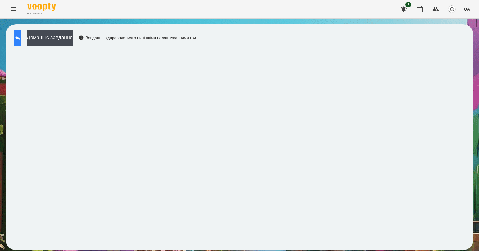
click at [21, 41] on icon at bounding box center [17, 38] width 7 height 7
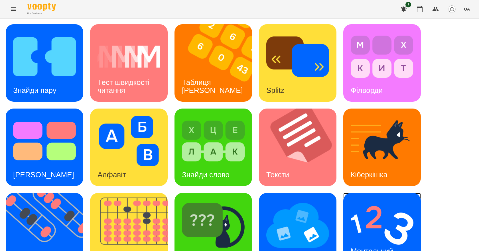
click at [374, 222] on img at bounding box center [382, 226] width 63 height 50
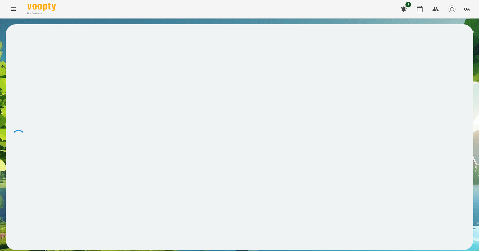
click at [375, 225] on div at bounding box center [240, 137] width 468 height 226
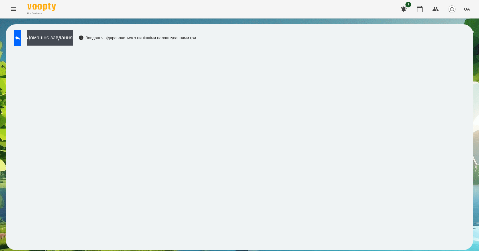
drag, startPoint x: 310, startPoint y: 0, endPoint x: 331, endPoint y: 22, distance: 30.9
click at [331, 22] on div "Домашнє завдання Завдання відправляється з нинішніми налаштуваннями гри" at bounding box center [239, 138] width 479 height 238
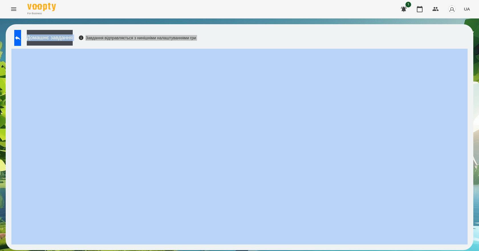
drag, startPoint x: 332, startPoint y: 0, endPoint x: 334, endPoint y: 24, distance: 23.8
click at [334, 24] on div "Домашнє завдання Завдання відправляється з нинішніми налаштуваннями гри" at bounding box center [239, 138] width 479 height 238
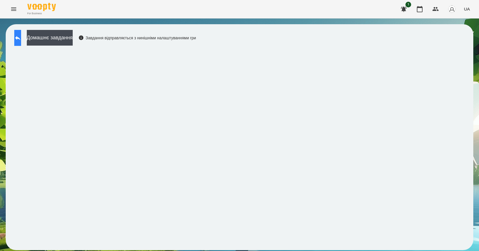
click at [21, 31] on button at bounding box center [17, 38] width 7 height 16
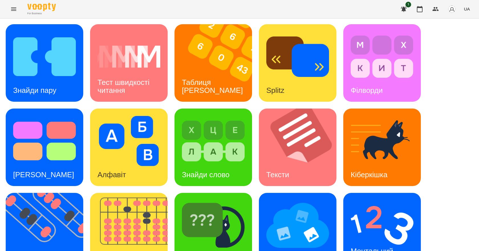
scroll to position [110, 0]
click at [384, 240] on div "Ментальний рахунок" at bounding box center [373, 255] width 59 height 31
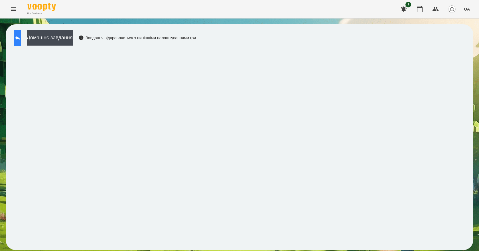
click at [21, 38] on icon at bounding box center [17, 38] width 7 height 7
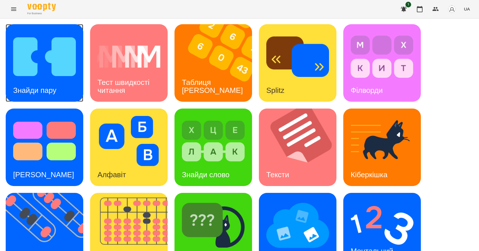
click at [13, 70] on img at bounding box center [44, 57] width 63 height 50
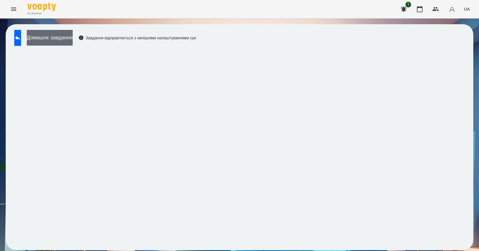
click at [73, 32] on button "Домашнє завдання" at bounding box center [50, 38] width 46 height 16
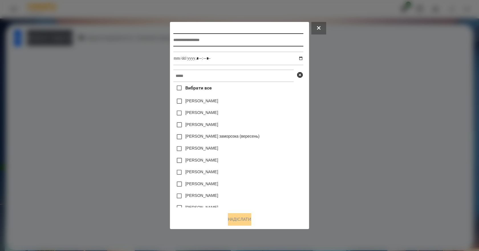
click at [213, 35] on input "text" at bounding box center [238, 39] width 130 height 13
type input "**********"
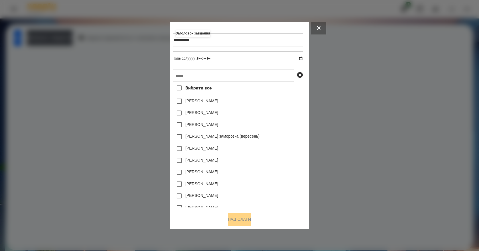
click at [303, 58] on input "datetime-local" at bounding box center [238, 59] width 130 height 14
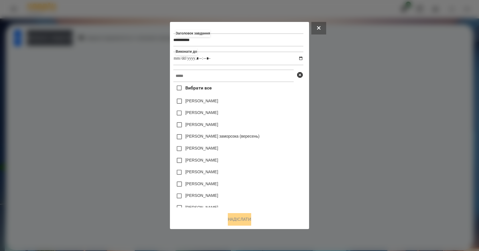
type input "**********"
click at [290, 126] on div "Нижник Тамерлан" at bounding box center [238, 125] width 130 height 12
click at [232, 72] on input "text" at bounding box center [233, 76] width 120 height 13
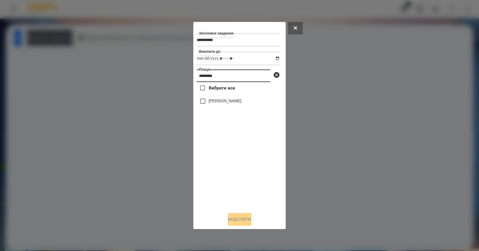
type input "*********"
click at [228, 100] on label "Валерія Ігнатенко" at bounding box center [225, 101] width 33 height 6
click at [241, 217] on button "Надіслати" at bounding box center [239, 219] width 23 height 13
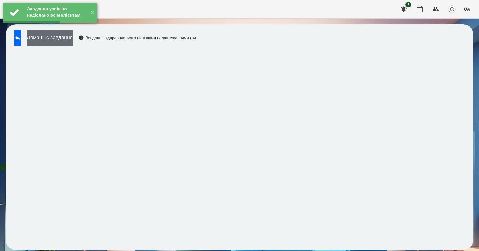
click at [62, 40] on button "Домашнє завдання" at bounding box center [50, 38] width 46 height 16
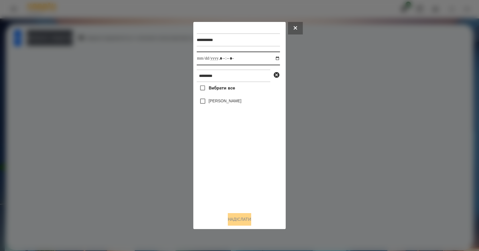
click at [273, 58] on input "datetime-local" at bounding box center [238, 59] width 83 height 14
type input "**********"
drag, startPoint x: 214, startPoint y: 178, endPoint x: 224, endPoint y: 135, distance: 44.7
click at [214, 177] on div "Вибрати все Валерія Ігнатенко" at bounding box center [238, 145] width 83 height 126
click at [231, 101] on label "Валерія Ігнатенко" at bounding box center [225, 101] width 33 height 6
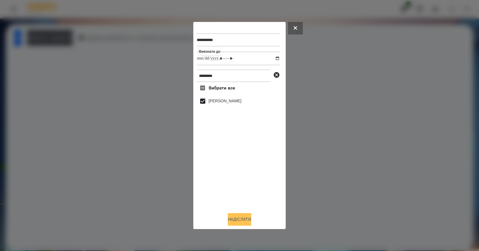
click at [235, 221] on button "Надіслати" at bounding box center [239, 219] width 23 height 13
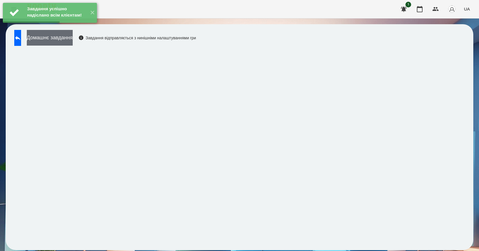
click at [49, 40] on button "Домашнє завдання" at bounding box center [50, 38] width 46 height 16
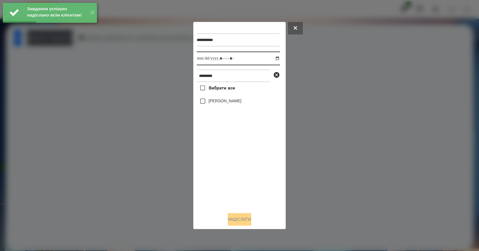
click at [272, 59] on input "datetime-local" at bounding box center [238, 59] width 83 height 14
type input "**********"
drag, startPoint x: 215, startPoint y: 171, endPoint x: 213, endPoint y: 161, distance: 10.1
click at [215, 171] on div "Вибрати все Валерія Ігнатенко" at bounding box center [238, 145] width 83 height 126
click at [224, 102] on label "Валерія Ігнатенко" at bounding box center [225, 101] width 33 height 6
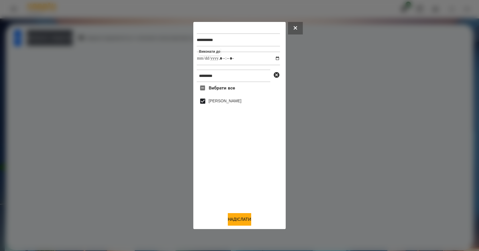
click at [243, 228] on div "**********" at bounding box center [239, 126] width 92 height 208
click at [240, 223] on button "Надіслати" at bounding box center [239, 219] width 23 height 13
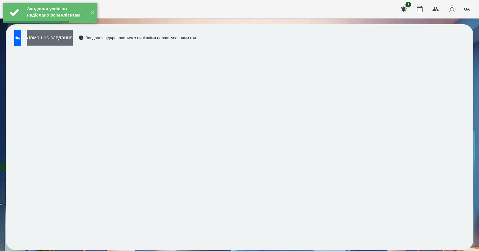
click at [71, 45] on button "Домашнє завдання" at bounding box center [50, 38] width 46 height 16
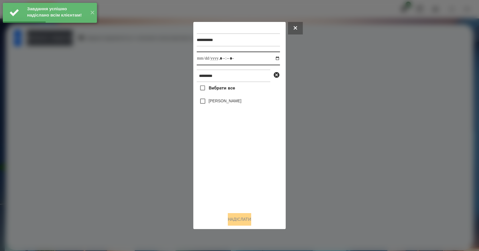
click at [274, 57] on input "datetime-local" at bounding box center [238, 59] width 83 height 14
type input "**********"
click at [223, 175] on div "Вибрати все Валерія Ігнатенко" at bounding box center [238, 145] width 83 height 126
click at [218, 104] on label "Валерія Ігнатенко" at bounding box center [225, 101] width 33 height 6
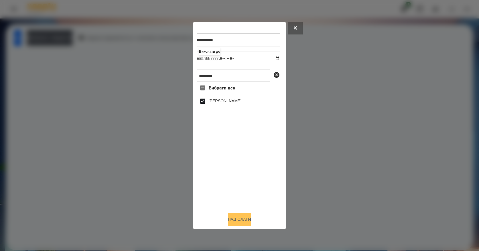
click at [239, 222] on button "Надіслати" at bounding box center [239, 219] width 23 height 13
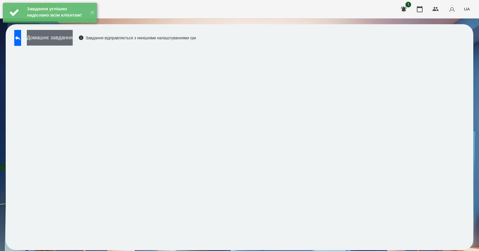
click at [49, 37] on button "Домашнє завдання" at bounding box center [50, 38] width 46 height 16
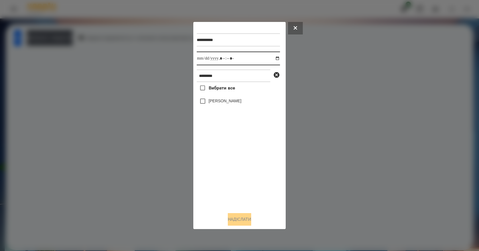
click at [272, 56] on input "datetime-local" at bounding box center [238, 59] width 83 height 14
type input "**********"
click at [233, 170] on div "Вибрати все Валерія Ігнатенко" at bounding box center [238, 145] width 83 height 126
click at [223, 104] on label "Валерія Ігнатенко" at bounding box center [225, 101] width 33 height 6
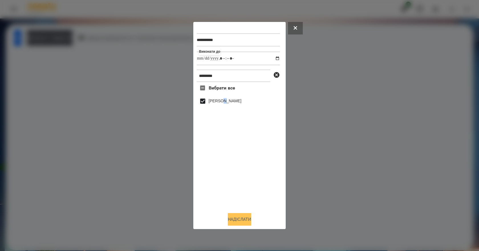
click at [228, 217] on button "Надіслати" at bounding box center [239, 219] width 23 height 13
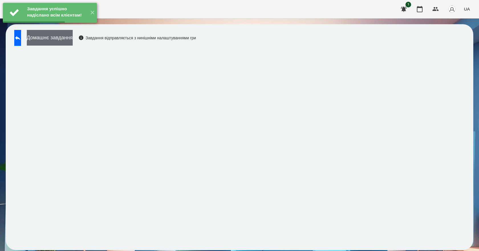
click at [73, 38] on button "Домашнє завдання" at bounding box center [50, 38] width 46 height 16
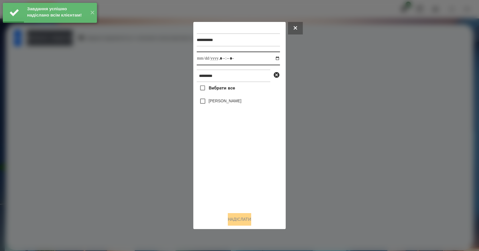
click at [272, 56] on input "datetime-local" at bounding box center [238, 59] width 83 height 14
type input "**********"
click at [235, 158] on div "Вибрати все Валерія Ігнатенко" at bounding box center [238, 145] width 83 height 126
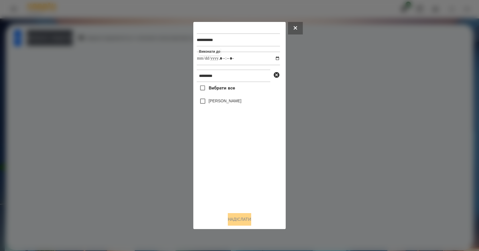
click at [221, 103] on label "Валерія Ігнатенко" at bounding box center [225, 101] width 33 height 6
click at [237, 220] on button "Надіслати" at bounding box center [239, 219] width 23 height 13
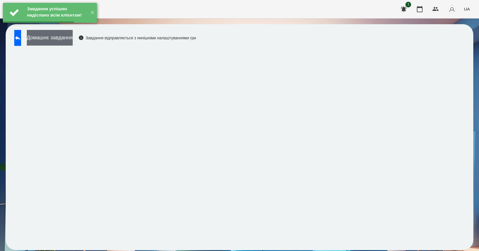
click at [69, 37] on button "Домашнє завдання" at bounding box center [50, 38] width 46 height 16
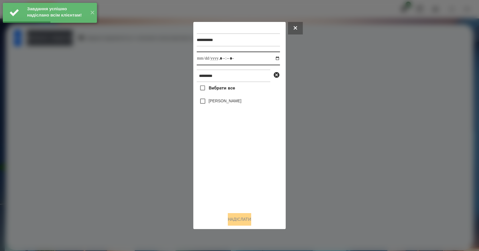
click at [274, 58] on input "datetime-local" at bounding box center [238, 59] width 83 height 14
type input "**********"
click at [246, 172] on div "Вибрати все Валерія Ігнатенко" at bounding box center [238, 145] width 83 height 126
click at [217, 102] on label "Валерія Ігнатенко" at bounding box center [225, 101] width 33 height 6
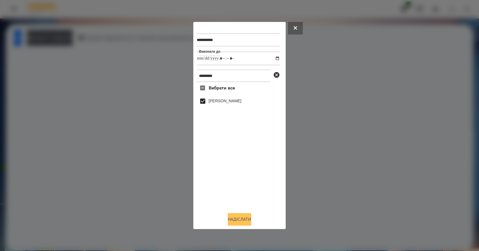
click at [239, 219] on button "Надіслати" at bounding box center [239, 219] width 23 height 13
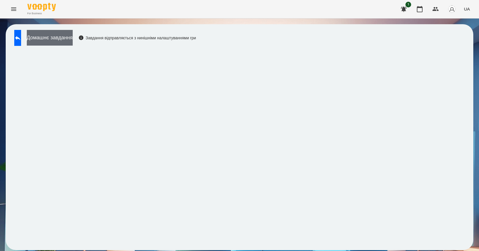
click at [56, 39] on button "Домашнє завдання" at bounding box center [50, 38] width 46 height 16
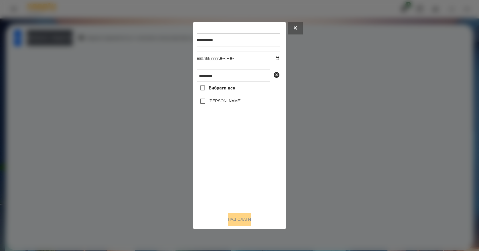
click at [236, 102] on label "Валерія Ігнатенко" at bounding box center [225, 101] width 33 height 6
click at [241, 224] on button "Надіслати" at bounding box center [239, 219] width 23 height 13
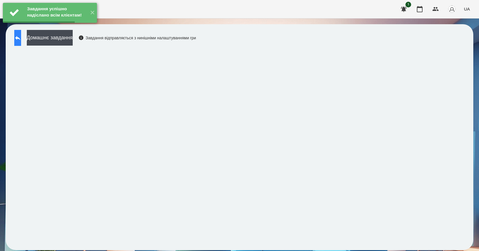
click at [18, 42] on button at bounding box center [17, 38] width 7 height 16
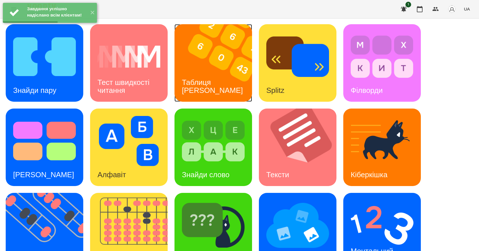
click at [209, 75] on div "Таблиця Шульте" at bounding box center [213, 86] width 76 height 31
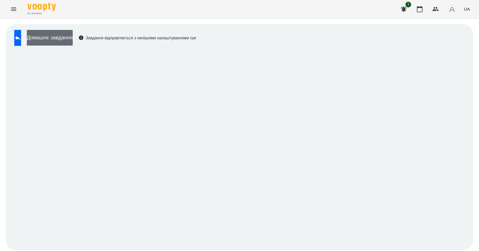
click at [73, 38] on button "Домашнє завдання" at bounding box center [50, 38] width 46 height 16
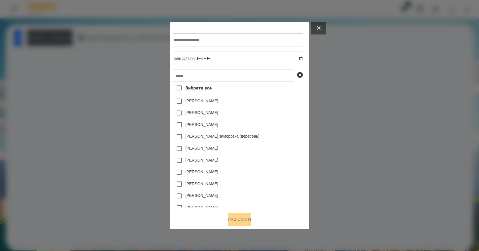
click at [321, 27] on icon at bounding box center [318, 27] width 3 height 3
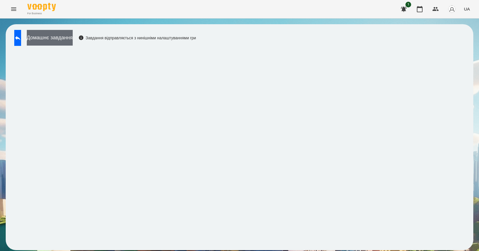
click at [59, 41] on button "Домашнє завдання" at bounding box center [50, 38] width 46 height 16
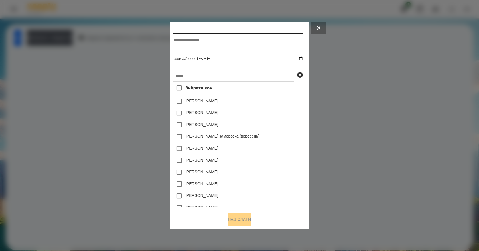
click at [205, 40] on input "text" at bounding box center [238, 39] width 130 height 13
type input "**********"
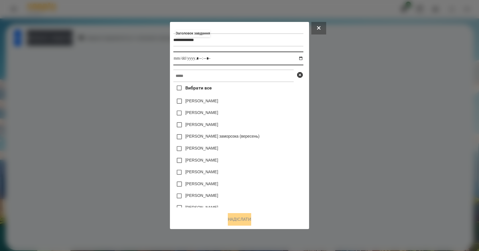
click at [302, 58] on input "datetime-local" at bounding box center [238, 59] width 130 height 14
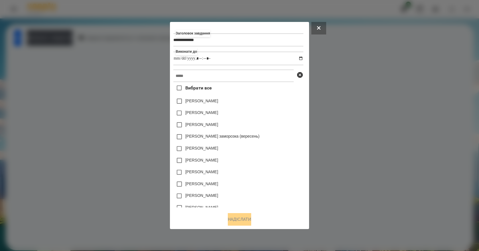
type input "**********"
drag, startPoint x: 302, startPoint y: 131, endPoint x: 298, endPoint y: 127, distance: 5.7
click at [302, 131] on div "Нижник Тамерлан" at bounding box center [238, 125] width 130 height 12
click at [238, 70] on input "text" at bounding box center [233, 76] width 120 height 13
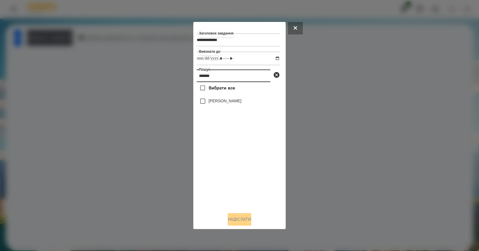
type input "*******"
click at [233, 100] on label "Валерія Ігнатенко" at bounding box center [225, 101] width 33 height 6
click at [243, 222] on button "Надіслати" at bounding box center [239, 219] width 23 height 13
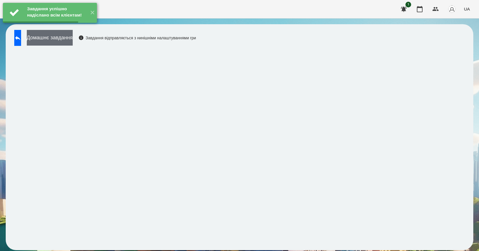
click at [72, 41] on button "Домашнє завдання" at bounding box center [50, 38] width 46 height 16
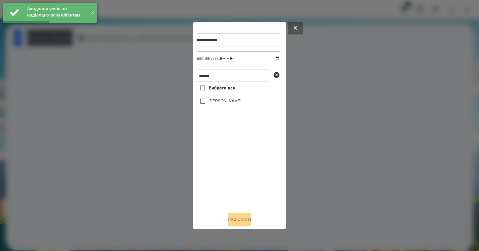
click at [275, 58] on input "datetime-local" at bounding box center [238, 59] width 83 height 14
type input "**********"
click at [224, 186] on div "Вибрати все Валерія Ігнатенко" at bounding box center [238, 145] width 83 height 126
click at [232, 104] on label "Валерія Ігнатенко" at bounding box center [225, 101] width 33 height 6
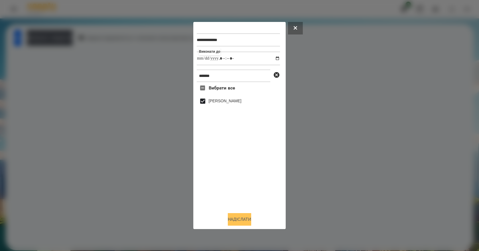
click at [237, 221] on button "Надіслати" at bounding box center [239, 219] width 23 height 13
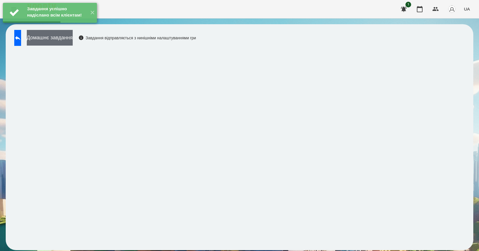
click at [73, 43] on button "Домашнє завдання" at bounding box center [50, 38] width 46 height 16
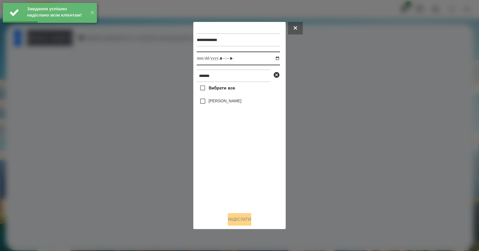
click at [274, 58] on input "datetime-local" at bounding box center [238, 59] width 83 height 14
type input "**********"
click at [224, 180] on div "Вибрати все Валерія Ігнатенко" at bounding box center [238, 145] width 83 height 126
click at [219, 103] on label "Валерія Ігнатенко" at bounding box center [225, 101] width 33 height 6
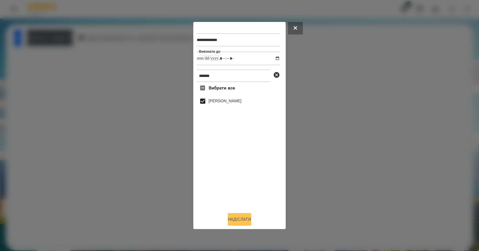
click at [245, 226] on button "Надіслати" at bounding box center [239, 219] width 23 height 13
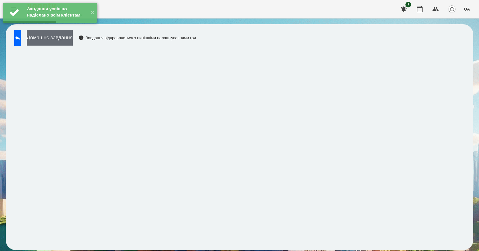
click at [73, 39] on button "Домашнє завдання" at bounding box center [50, 38] width 46 height 16
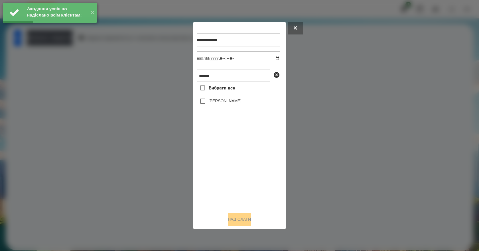
click at [274, 59] on input "datetime-local" at bounding box center [238, 59] width 83 height 14
type input "**********"
click at [231, 174] on div "Вибрати все Валерія Ігнатенко" at bounding box center [238, 145] width 83 height 126
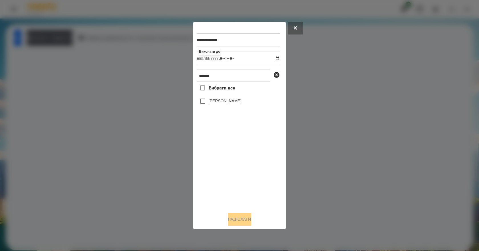
click at [221, 104] on label "Валерія Ігнатенко" at bounding box center [225, 101] width 33 height 6
click at [250, 224] on button "Надіслати" at bounding box center [239, 219] width 23 height 13
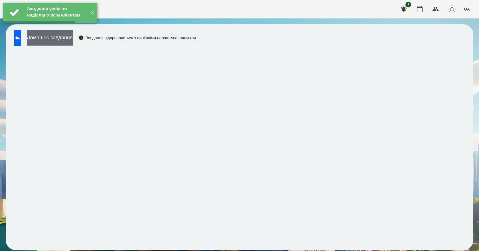
click at [73, 39] on button "Домашнє завдання" at bounding box center [50, 38] width 46 height 16
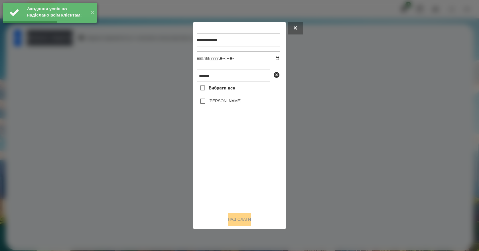
click at [274, 57] on input "datetime-local" at bounding box center [238, 59] width 83 height 14
type input "**********"
drag, startPoint x: 237, startPoint y: 168, endPoint x: 233, endPoint y: 158, distance: 10.8
click at [236, 167] on div "Вибрати все Валерія Ігнатенко" at bounding box center [238, 145] width 83 height 126
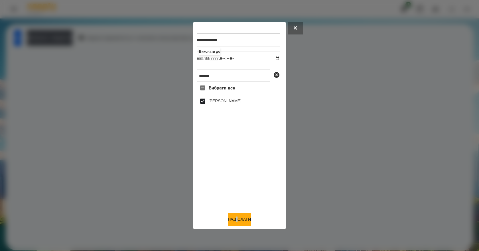
drag, startPoint x: 237, startPoint y: 210, endPoint x: 241, endPoint y: 213, distance: 4.8
click at [241, 213] on div "**********" at bounding box center [240, 125] width 86 height 201
click at [241, 215] on div "Надіслати" at bounding box center [240, 219] width 86 height 13
click at [242, 217] on button "Надіслати" at bounding box center [239, 219] width 23 height 13
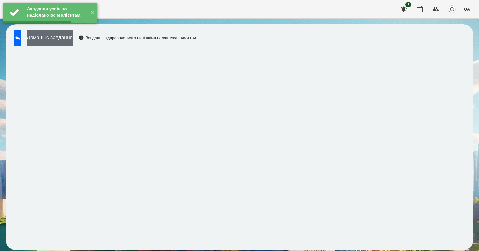
click at [68, 37] on button "Домашнє завдання" at bounding box center [50, 38] width 46 height 16
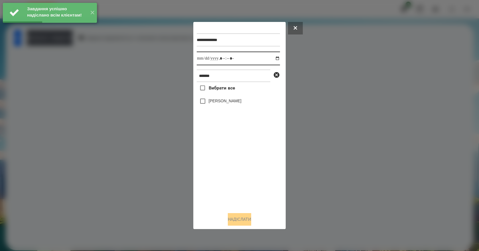
click at [273, 56] on input "datetime-local" at bounding box center [238, 59] width 83 height 14
type input "**********"
drag, startPoint x: 253, startPoint y: 172, endPoint x: 243, endPoint y: 138, distance: 34.8
click at [253, 170] on div "Вибрати все Валерія Ігнатенко" at bounding box center [238, 145] width 83 height 126
click at [218, 100] on label "Валерія Ігнатенко" at bounding box center [225, 101] width 33 height 6
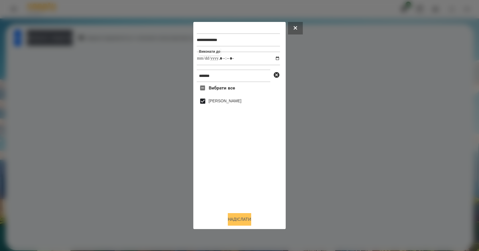
click at [230, 225] on button "Надіслати" at bounding box center [239, 219] width 23 height 13
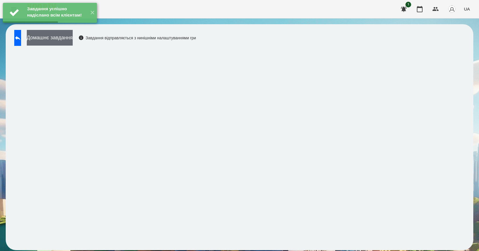
click at [73, 42] on button "Домашнє завдання" at bounding box center [50, 38] width 46 height 16
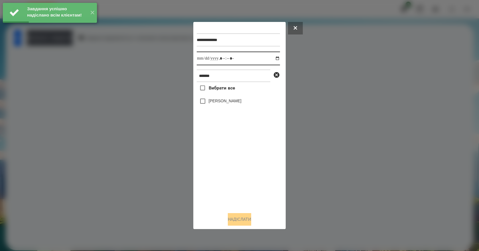
click at [273, 58] on input "datetime-local" at bounding box center [238, 59] width 83 height 14
type input "**********"
drag, startPoint x: 235, startPoint y: 187, endPoint x: 231, endPoint y: 178, distance: 10.0
click at [233, 184] on div "Вибрати все Валерія Ігнатенко" at bounding box center [238, 145] width 83 height 126
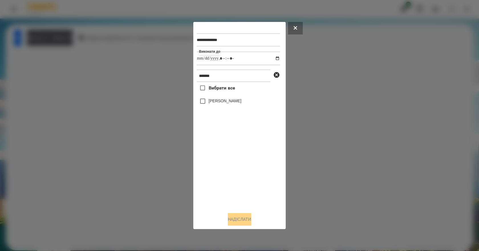
click at [217, 103] on label "Валерія Ігнатенко" at bounding box center [225, 101] width 33 height 6
click at [241, 224] on button "Надіслати" at bounding box center [239, 219] width 23 height 13
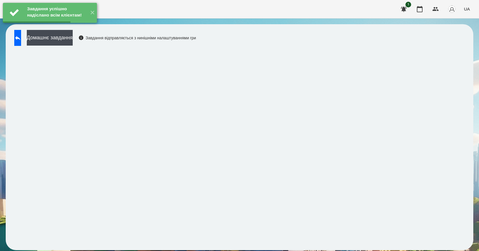
click at [34, 39] on div "Домашнє завдання Завдання відправляється з нинішніми налаштуваннями гри" at bounding box center [103, 39] width 185 height 19
click at [21, 40] on icon at bounding box center [17, 38] width 7 height 7
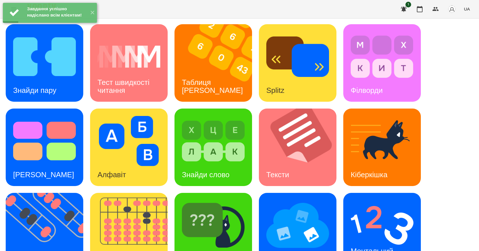
scroll to position [110, 0]
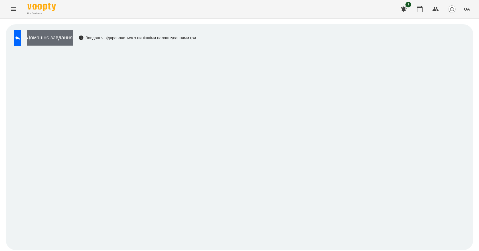
click at [64, 35] on button "Домашнє завдання" at bounding box center [50, 38] width 46 height 16
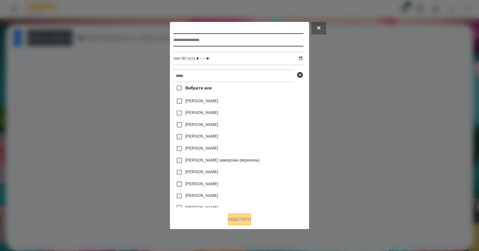
click at [204, 38] on input "text" at bounding box center [238, 39] width 130 height 13
type input "*******"
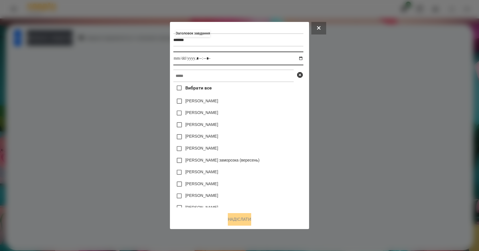
click at [302, 58] on input "datetime-local" at bounding box center [238, 59] width 130 height 14
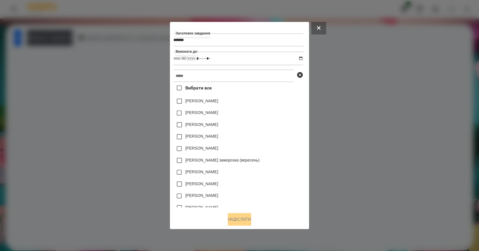
type input "**********"
click at [297, 132] on div "Нижник Тамерлан" at bounding box center [238, 137] width 130 height 12
click at [226, 70] on input "text" at bounding box center [233, 76] width 120 height 13
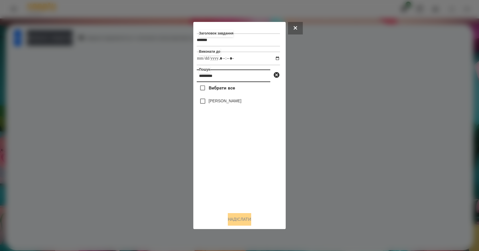
type input "*********"
click at [217, 103] on label "Валерія Ігнатенко" at bounding box center [225, 101] width 33 height 6
click at [244, 226] on button "Надіслати" at bounding box center [239, 219] width 23 height 13
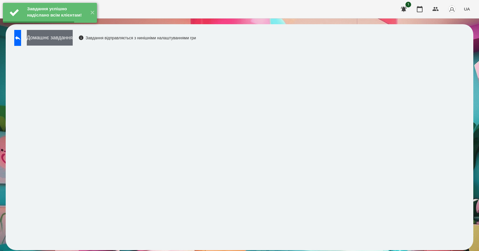
click at [69, 37] on button "Домашнє завдання" at bounding box center [50, 38] width 46 height 16
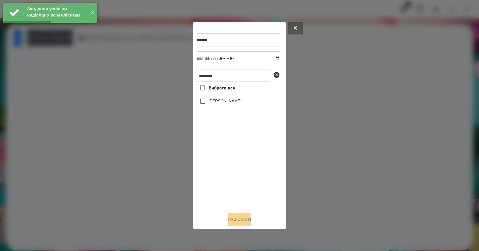
click at [273, 57] on input "datetime-local" at bounding box center [238, 59] width 83 height 14
type input "**********"
drag, startPoint x: 225, startPoint y: 182, endPoint x: 225, endPoint y: 169, distance: 12.6
click at [225, 181] on div "Вибрати все Валерія Ігнатенко" at bounding box center [238, 145] width 83 height 126
click at [227, 102] on label "Валерія Ігнатенко" at bounding box center [225, 101] width 33 height 6
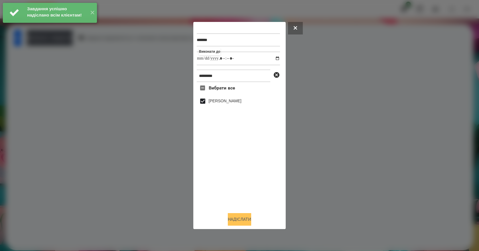
click at [251, 221] on button "Надіслати" at bounding box center [239, 219] width 23 height 13
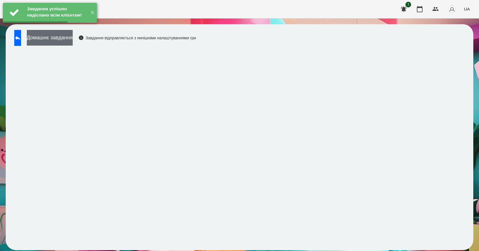
click at [68, 37] on button "Домашнє завдання" at bounding box center [50, 38] width 46 height 16
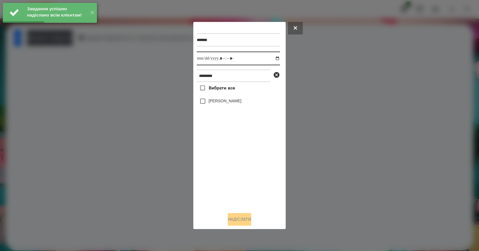
click at [272, 57] on input "datetime-local" at bounding box center [238, 59] width 83 height 14
type input "**********"
drag, startPoint x: 225, startPoint y: 185, endPoint x: 225, endPoint y: 148, distance: 37.1
click at [224, 185] on div "Вибрати все Валерія Ігнатенко" at bounding box center [238, 145] width 83 height 126
click at [226, 98] on div "Валерія Ігнатенко" at bounding box center [238, 101] width 83 height 12
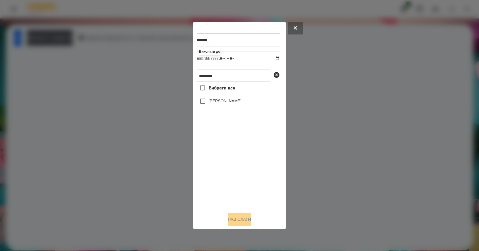
click at [226, 103] on label "Валерія Ігнатенко" at bounding box center [225, 101] width 33 height 6
click at [241, 226] on button "Надіслати" at bounding box center [239, 219] width 23 height 13
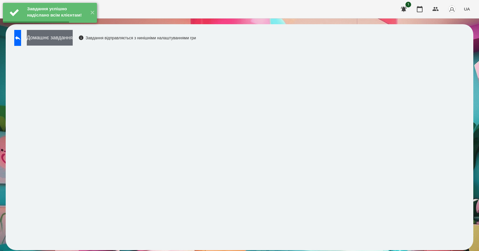
click at [73, 42] on button "Домашнє завдання" at bounding box center [50, 38] width 46 height 16
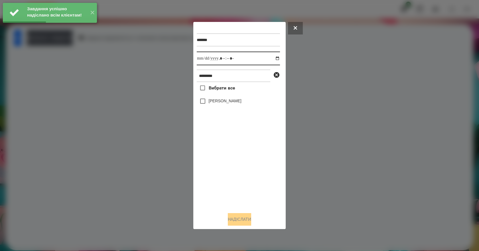
click at [273, 58] on input "datetime-local" at bounding box center [238, 59] width 83 height 14
type input "**********"
click at [225, 162] on div "Вибрати все Валерія Ігнатенко" at bounding box center [238, 145] width 83 height 126
click at [229, 106] on div "Валерія Ігнатенко" at bounding box center [238, 101] width 83 height 12
click at [229, 104] on label "Валерія Ігнатенко" at bounding box center [225, 101] width 33 height 6
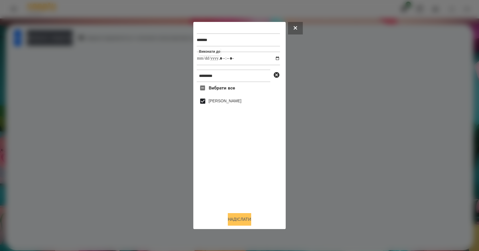
click at [243, 220] on button "Надіслати" at bounding box center [239, 219] width 23 height 13
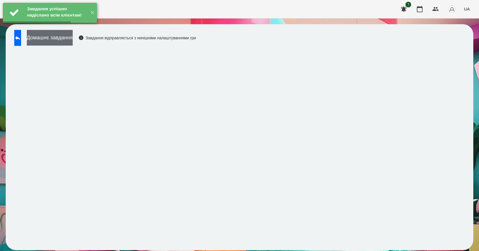
click at [73, 41] on button "Домашнє завдання" at bounding box center [50, 38] width 46 height 16
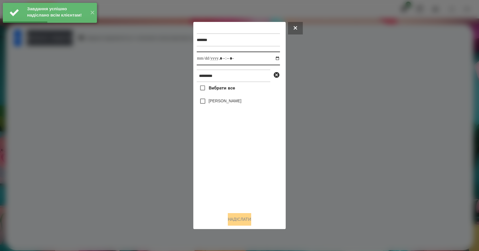
click at [275, 55] on input "datetime-local" at bounding box center [238, 59] width 83 height 14
type input "**********"
drag, startPoint x: 236, startPoint y: 180, endPoint x: 233, endPoint y: 154, distance: 26.2
click at [236, 178] on div "Вибрати все Валерія Ігнатенко" at bounding box center [238, 145] width 83 height 126
click at [232, 103] on label "Валерія Ігнатенко" at bounding box center [225, 101] width 33 height 6
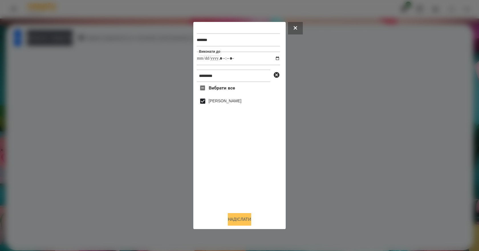
click at [248, 217] on button "Надіслати" at bounding box center [239, 219] width 23 height 13
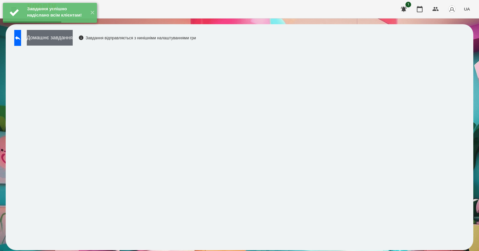
click at [73, 39] on button "Домашнє завдання" at bounding box center [50, 38] width 46 height 16
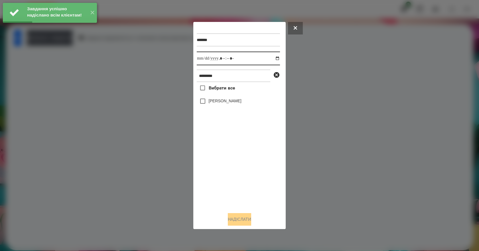
click at [271, 57] on input "datetime-local" at bounding box center [238, 59] width 83 height 14
type input "**********"
click at [256, 174] on div "Вибрати все Валерія Ігнатенко" at bounding box center [238, 145] width 83 height 126
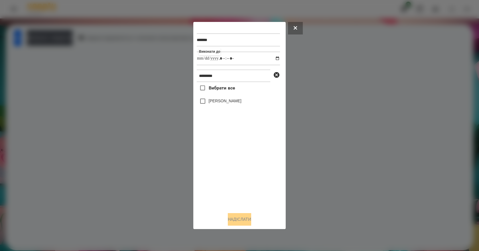
click at [211, 103] on label "Валерія Ігнатенко" at bounding box center [225, 101] width 33 height 6
click at [235, 225] on button "Надіслати" at bounding box center [239, 219] width 23 height 13
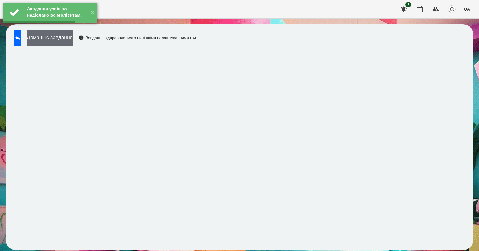
click at [73, 39] on button "Домашнє завдання" at bounding box center [50, 38] width 46 height 16
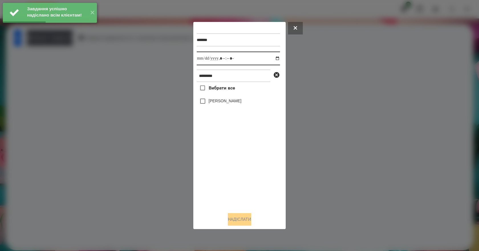
click at [271, 58] on input "datetime-local" at bounding box center [238, 59] width 83 height 14
type input "**********"
drag, startPoint x: 254, startPoint y: 181, endPoint x: 251, endPoint y: 171, distance: 9.7
click at [254, 181] on div "Вибрати все Валерія Ігнатенко" at bounding box center [238, 145] width 83 height 126
click at [224, 103] on label "Валерія Ігнатенко" at bounding box center [225, 101] width 33 height 6
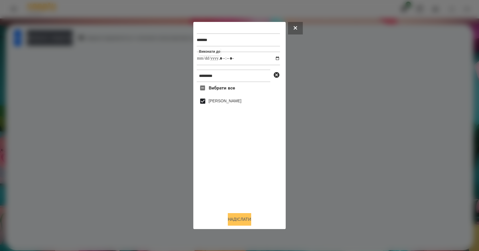
click at [248, 226] on button "Надіслати" at bounding box center [239, 219] width 23 height 13
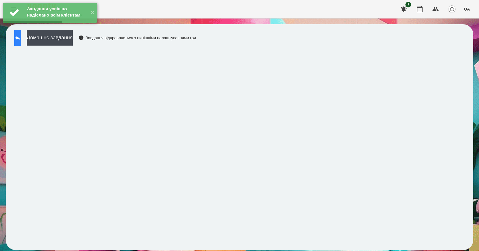
click at [21, 38] on button at bounding box center [17, 38] width 7 height 16
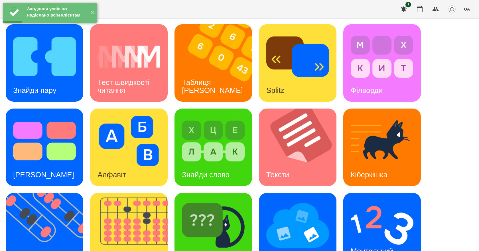
scroll to position [110, 0]
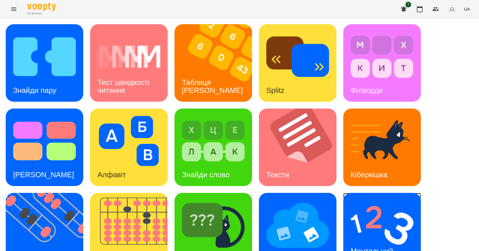
click at [389, 240] on div "Ментальний рахунок" at bounding box center [373, 255] width 59 height 31
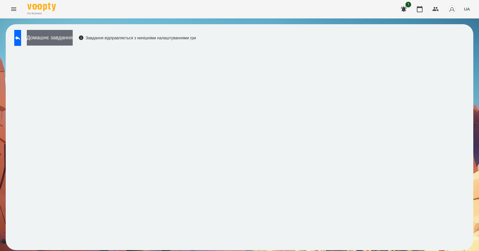
click at [73, 37] on button "Домашнє завдання" at bounding box center [50, 38] width 46 height 16
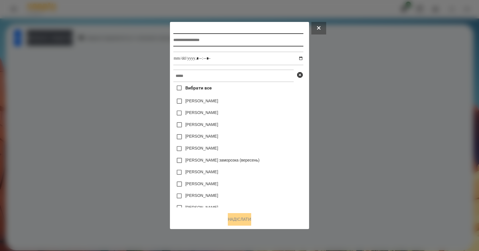
click at [204, 42] on input "text" at bounding box center [238, 39] width 130 height 13
type input "**********"
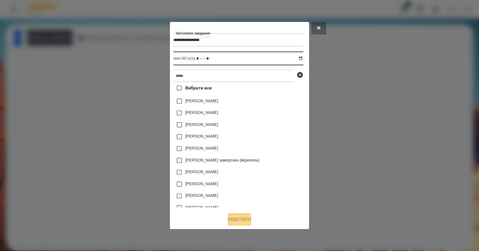
click at [302, 59] on input "datetime-local" at bounding box center [238, 59] width 130 height 14
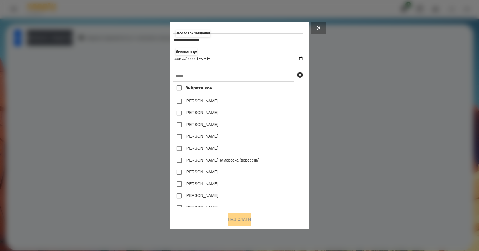
type input "**********"
click at [303, 136] on div "Нижник Тамерлан" at bounding box center [238, 137] width 130 height 12
click at [224, 75] on input "text" at bounding box center [233, 76] width 120 height 13
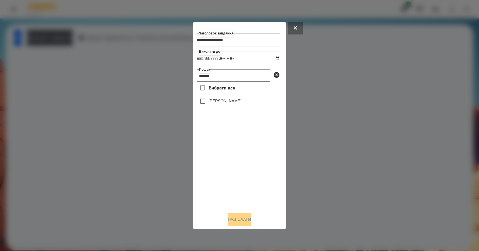
type input "*******"
click at [221, 104] on label "Валерія Ігнатенко" at bounding box center [225, 101] width 33 height 6
click at [237, 221] on button "Надіслати" at bounding box center [239, 219] width 23 height 13
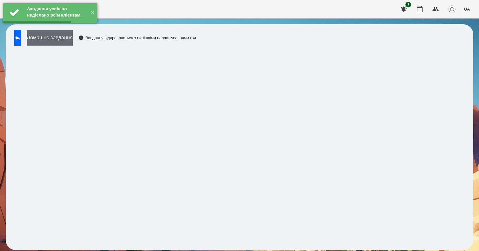
click at [67, 42] on button "Домашнє завдання" at bounding box center [50, 38] width 46 height 16
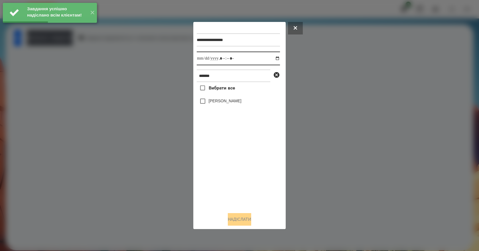
click at [272, 58] on input "datetime-local" at bounding box center [238, 59] width 83 height 14
type input "**********"
drag, startPoint x: 234, startPoint y: 164, endPoint x: 234, endPoint y: 143, distance: 20.8
click at [234, 164] on div "Вибрати все Валерія Ігнатенко" at bounding box center [238, 145] width 83 height 126
click at [231, 102] on label "Валерія Ігнатенко" at bounding box center [225, 101] width 33 height 6
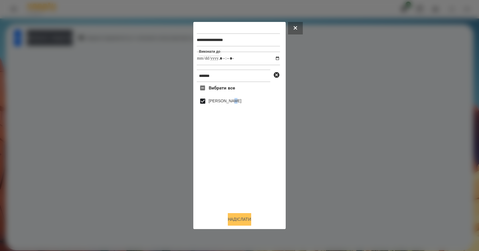
click at [243, 225] on button "Надіслати" at bounding box center [239, 219] width 23 height 13
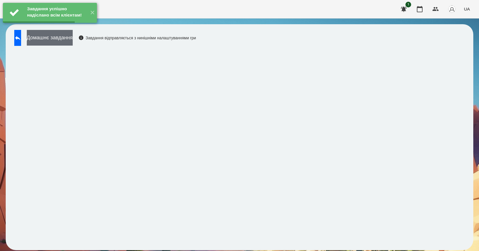
click at [73, 36] on button "Домашнє завдання" at bounding box center [50, 38] width 46 height 16
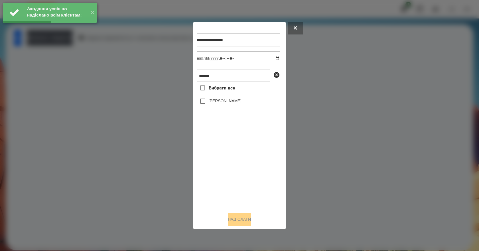
click at [274, 57] on input "datetime-local" at bounding box center [238, 59] width 83 height 14
type input "**********"
drag, startPoint x: 230, startPoint y: 179, endPoint x: 233, endPoint y: 158, distance: 21.1
click at [232, 174] on div "Вибрати все Валерія Ігнатенко" at bounding box center [238, 145] width 83 height 126
click at [211, 102] on label "Валерія Ігнатенко" at bounding box center [225, 101] width 33 height 6
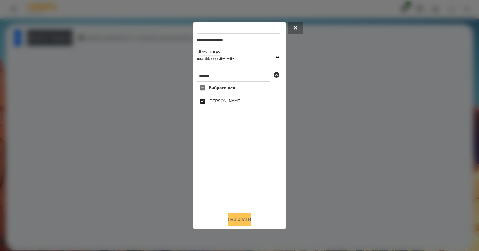
click at [235, 224] on button "Надіслати" at bounding box center [239, 219] width 23 height 13
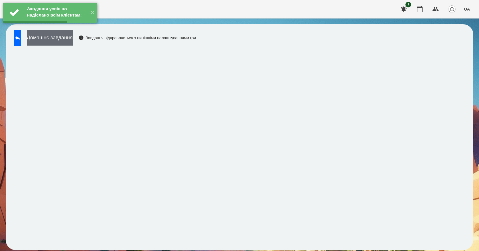
click at [73, 41] on button "Домашнє завдання" at bounding box center [50, 38] width 46 height 16
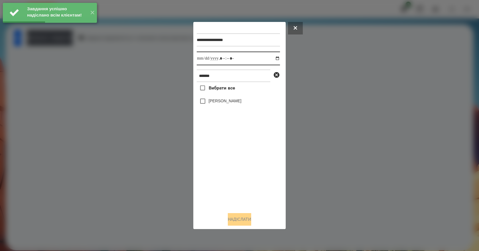
click at [273, 58] on input "datetime-local" at bounding box center [238, 59] width 83 height 14
type input "**********"
click at [237, 174] on div "Вибрати все Валерія Ігнатенко" at bounding box center [238, 145] width 83 height 126
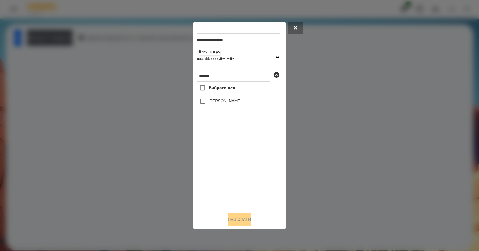
click at [218, 106] on div "Валерія Ігнатенко" at bounding box center [238, 101] width 83 height 12
click at [218, 104] on label "Валерія Ігнатенко" at bounding box center [225, 101] width 33 height 6
click at [240, 220] on button "Надіслати" at bounding box center [239, 219] width 23 height 13
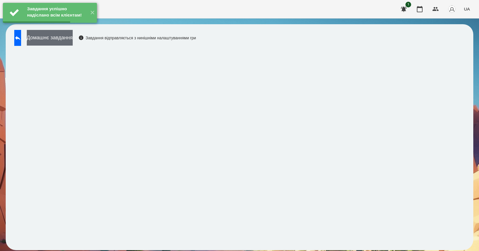
click at [73, 38] on button "Домашнє завдання" at bounding box center [50, 38] width 46 height 16
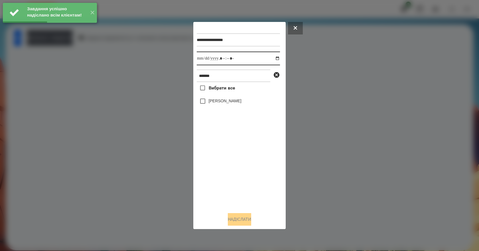
click at [270, 57] on input "datetime-local" at bounding box center [238, 59] width 83 height 14
type input "**********"
drag, startPoint x: 238, startPoint y: 182, endPoint x: 237, endPoint y: 170, distance: 12.0
click at [238, 181] on div "Вибрати все Валерія Ігнатенко" at bounding box center [238, 145] width 83 height 126
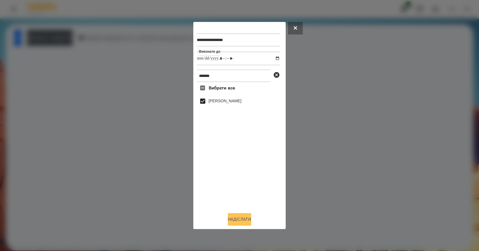
click at [238, 220] on button "Надіслати" at bounding box center [239, 219] width 23 height 13
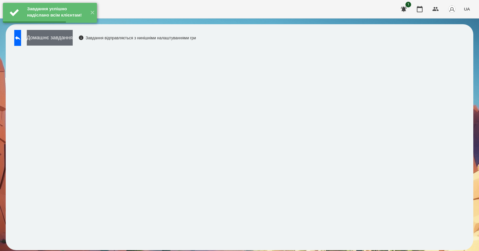
click at [73, 40] on button "Домашнє завдання" at bounding box center [50, 38] width 46 height 16
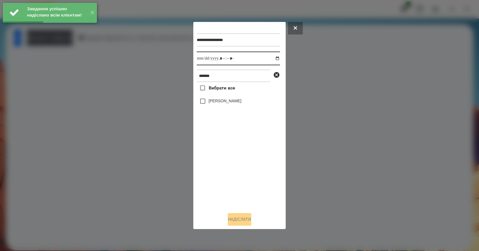
click at [273, 56] on input "datetime-local" at bounding box center [238, 59] width 83 height 14
type input "**********"
click at [235, 186] on div "Вибрати все Валерія Ігнатенко" at bounding box center [238, 145] width 83 height 126
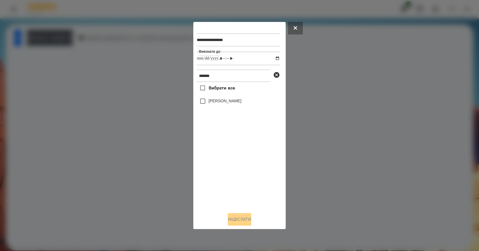
click at [210, 104] on label "Валерія Ігнатенко" at bounding box center [225, 101] width 33 height 6
click at [235, 219] on button "Надіслати" at bounding box center [239, 219] width 23 height 13
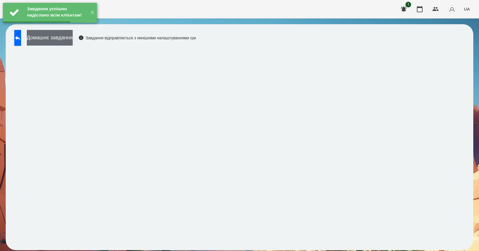
click at [71, 40] on button "Домашнє завдання" at bounding box center [50, 38] width 46 height 16
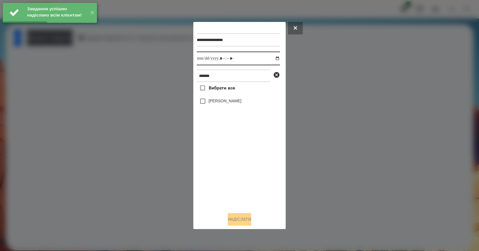
click at [274, 57] on input "datetime-local" at bounding box center [238, 59] width 83 height 14
type input "**********"
click at [223, 165] on div "Вибрати все Валерія Ігнатенко" at bounding box center [238, 145] width 83 height 126
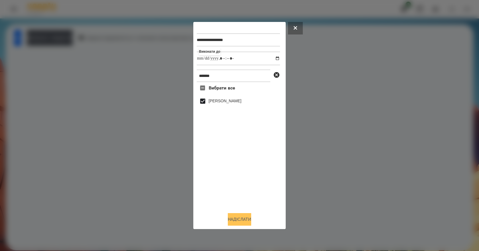
click at [233, 220] on button "Надіслати" at bounding box center [239, 219] width 23 height 13
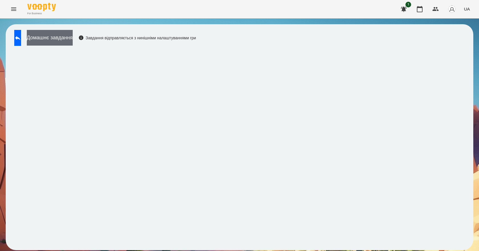
click at [73, 43] on button "Домашнє завдання" at bounding box center [50, 38] width 46 height 16
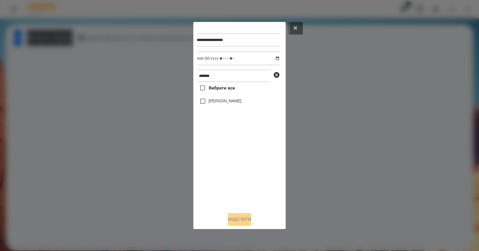
click at [295, 29] on button at bounding box center [295, 28] width 15 height 13
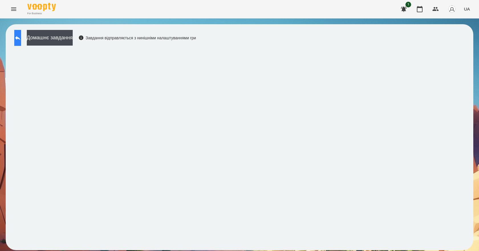
click at [21, 34] on button at bounding box center [17, 38] width 7 height 16
